Goal: Information Seeking & Learning: Find specific fact

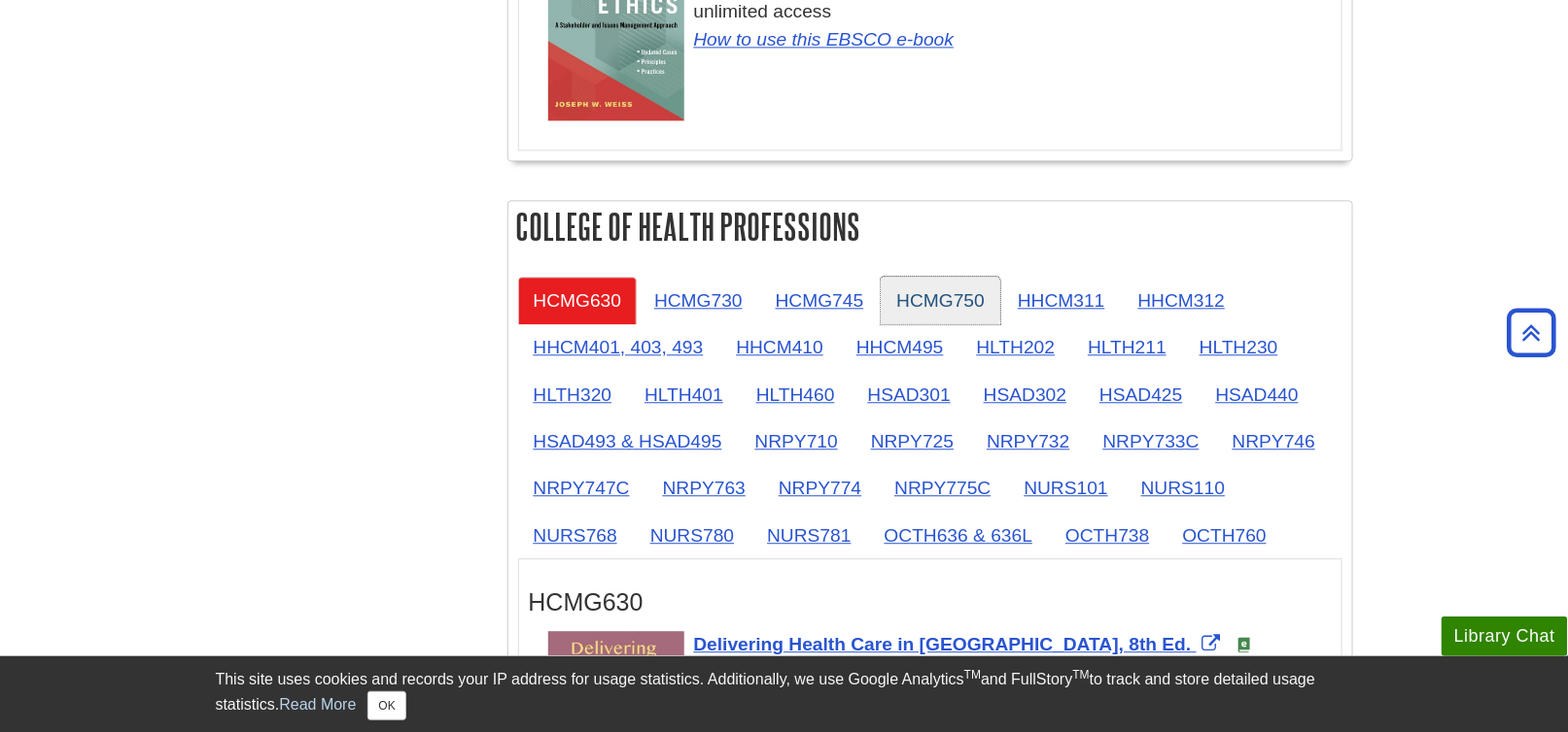
scroll to position [1652, 0]
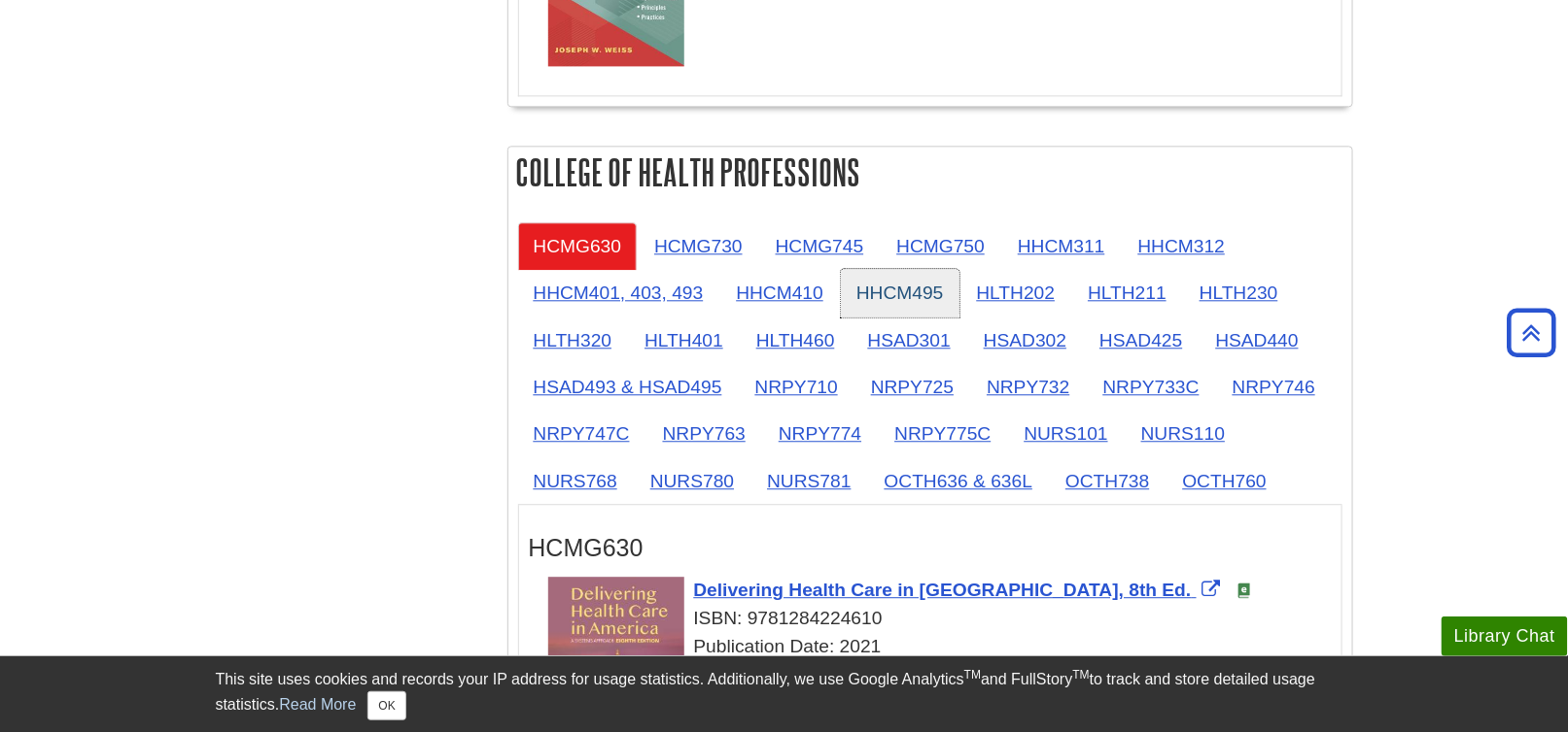
click at [880, 288] on link "HHCM495" at bounding box center [900, 293] width 119 height 47
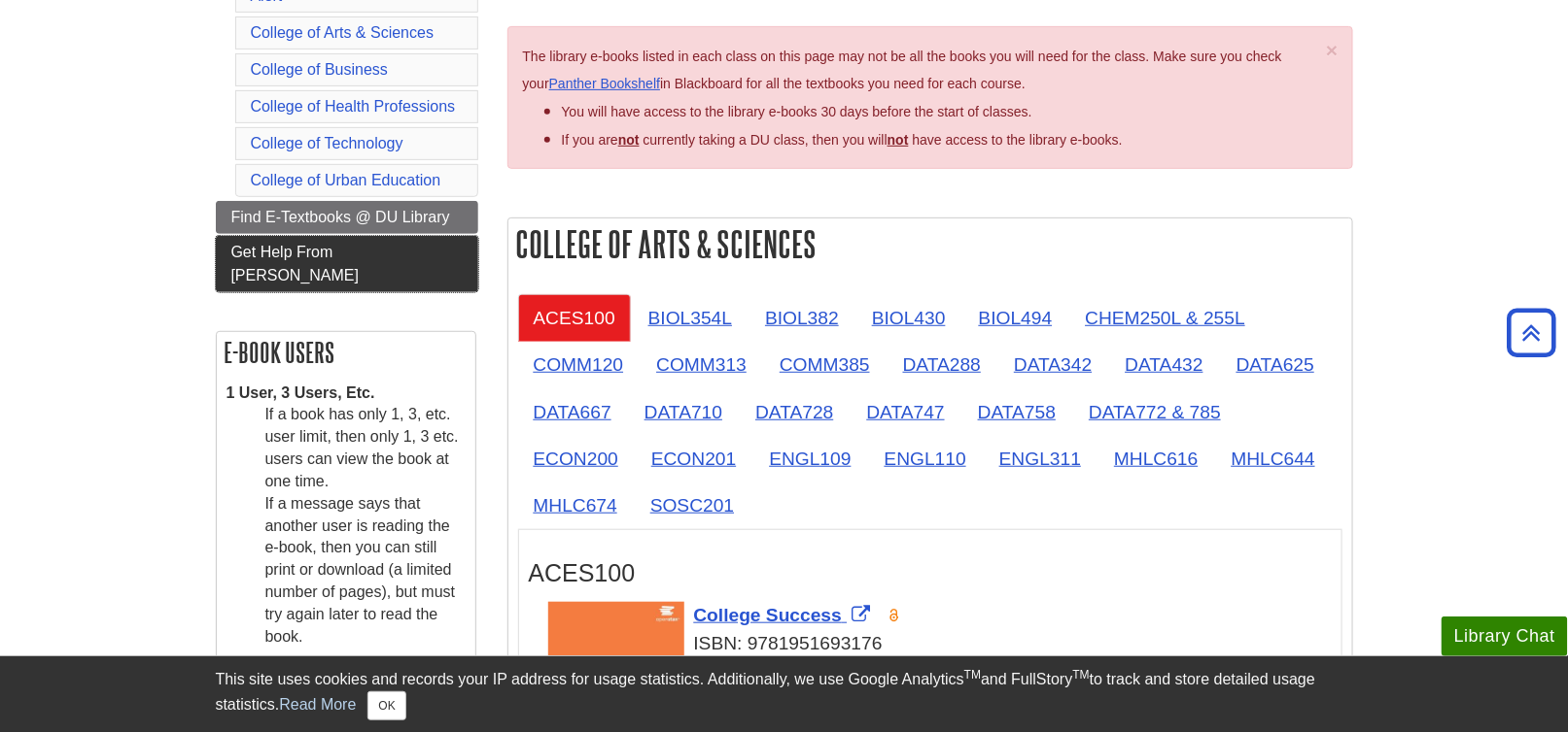
scroll to position [97, 0]
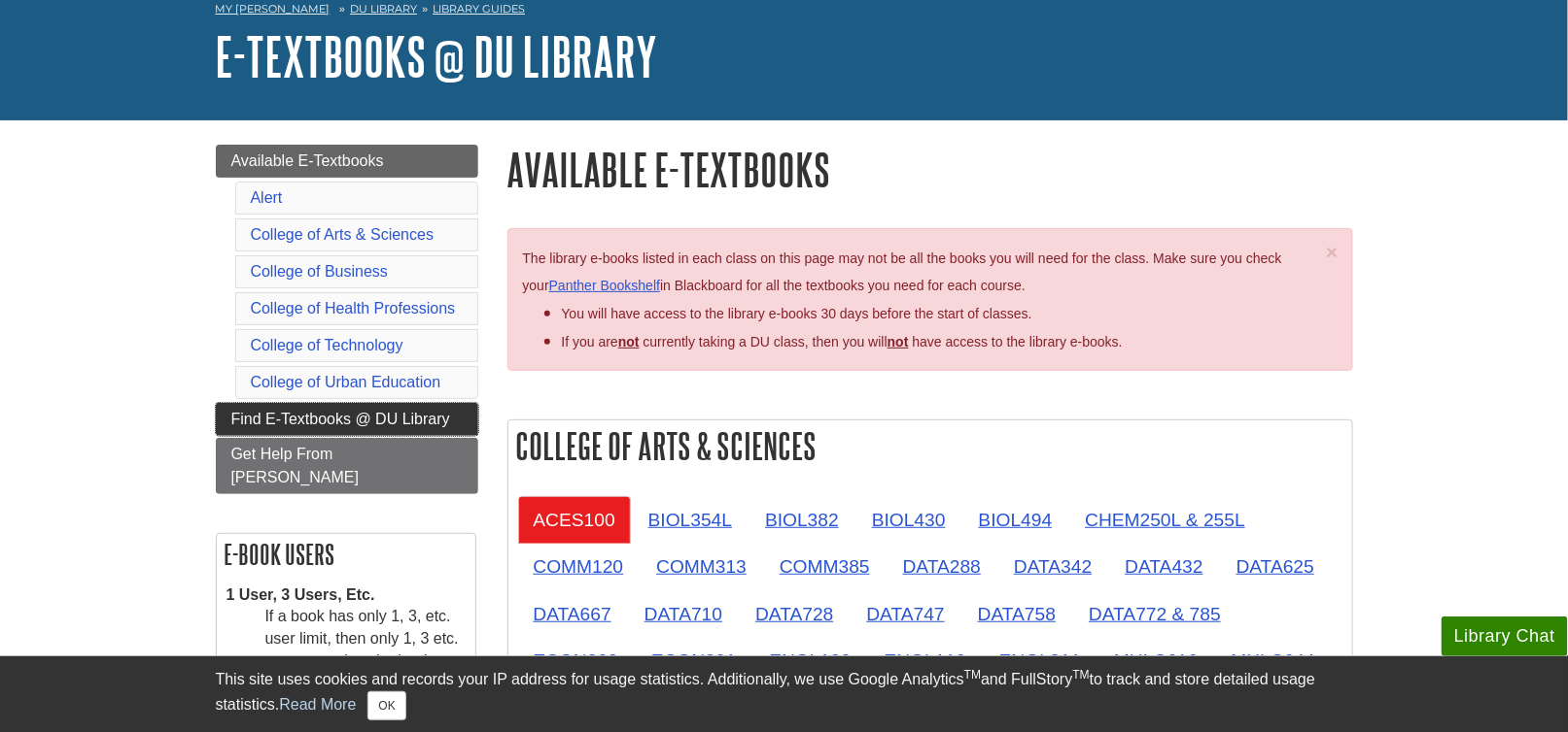
click at [317, 411] on span "Find E-Textbooks @ DU Library" at bounding box center [340, 419] width 218 height 17
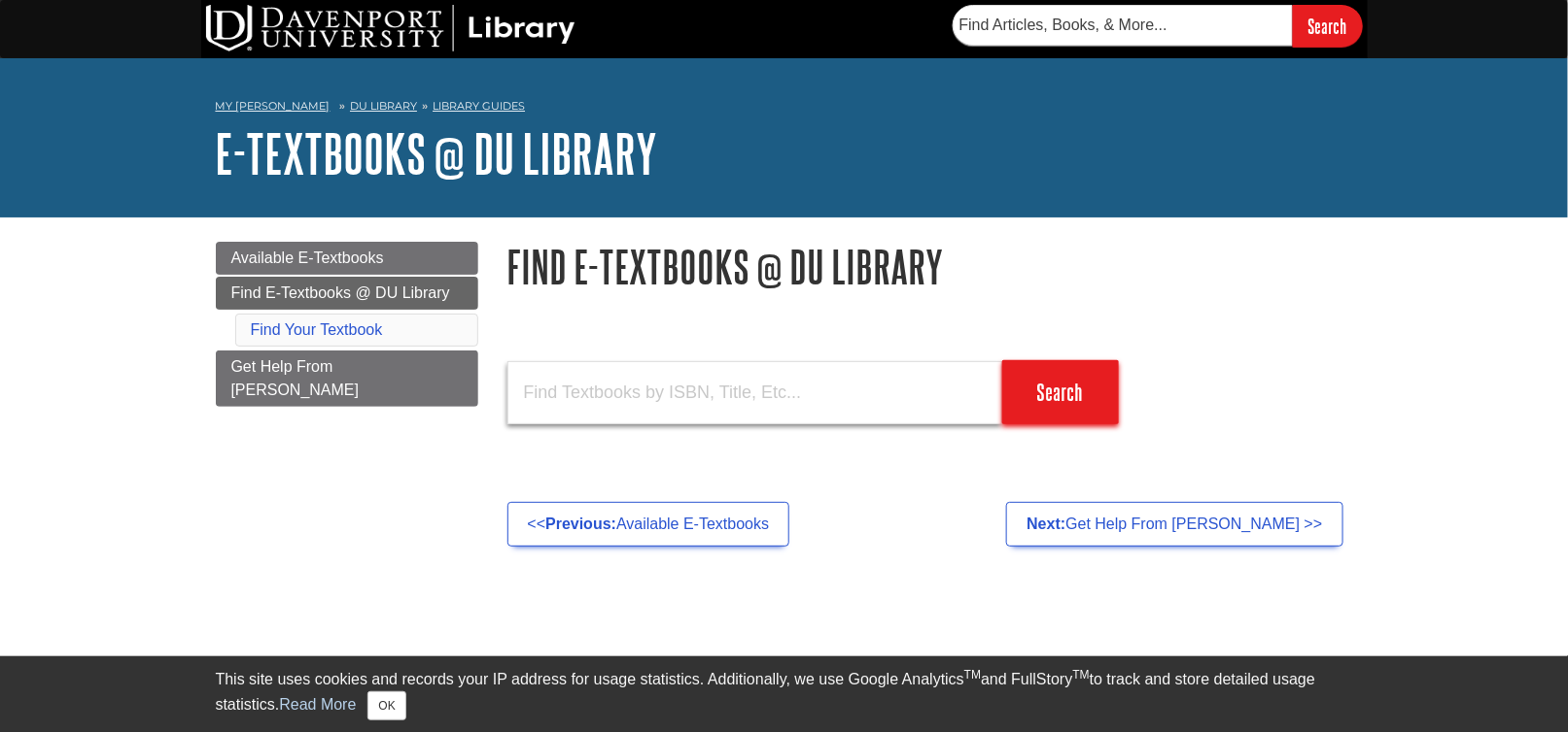
click at [557, 395] on input "text" at bounding box center [754, 393] width 494 height 63
paste input "9781605952888"
type input "9781605952888"
click at [1002, 361] on input "Search" at bounding box center [1060, 392] width 117 height 64
